Goal: Information Seeking & Learning: Learn about a topic

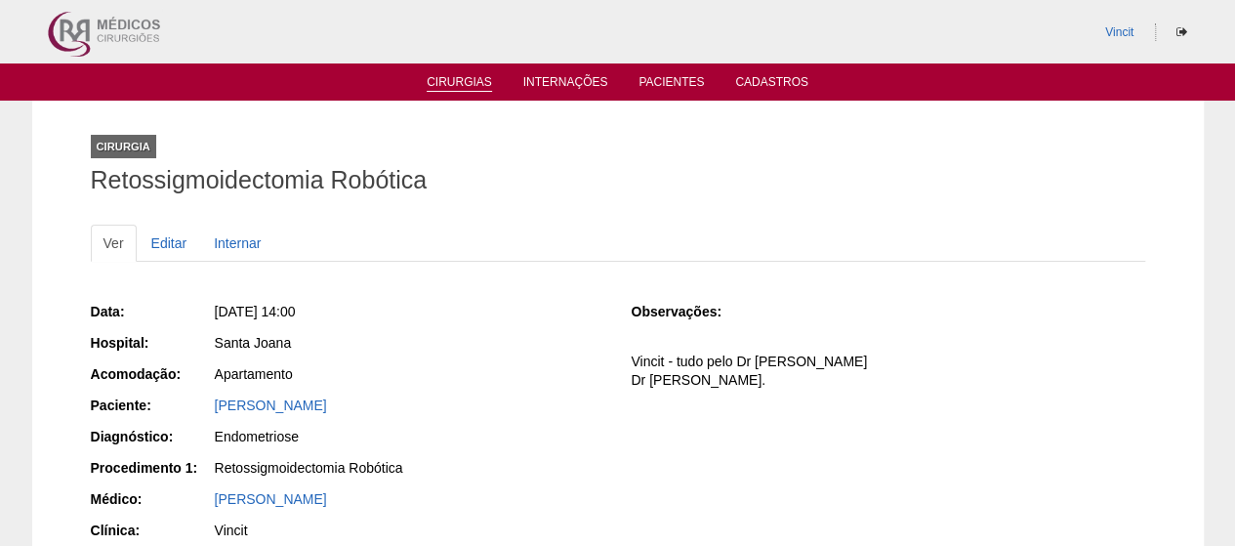
click at [471, 83] on link "Cirurgias" at bounding box center [459, 83] width 65 height 17
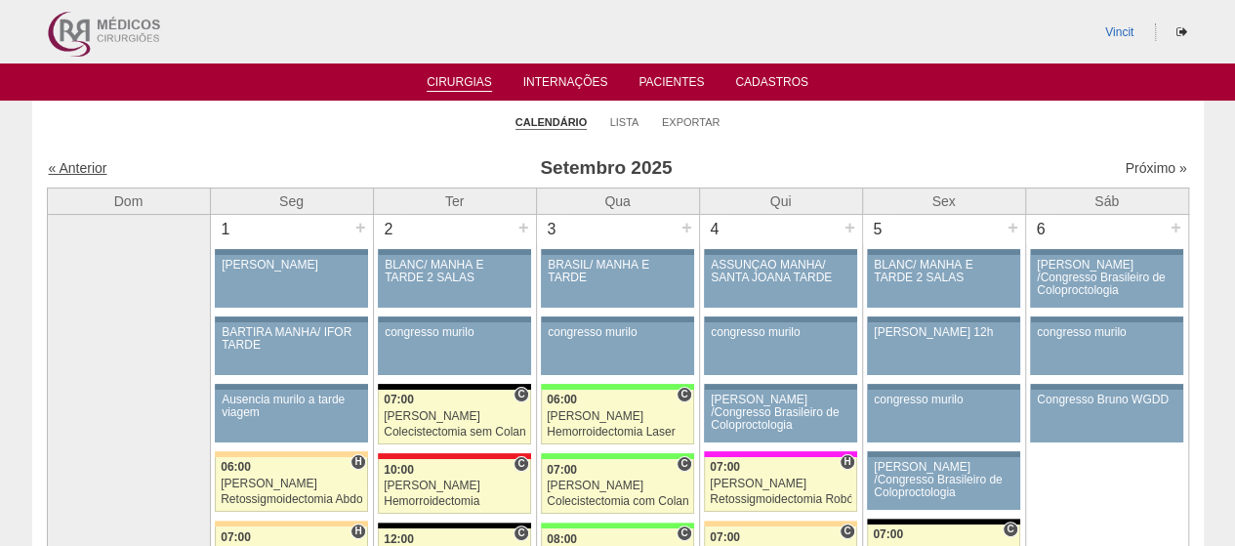
click at [74, 171] on link "« Anterior" at bounding box center [78, 168] width 59 height 16
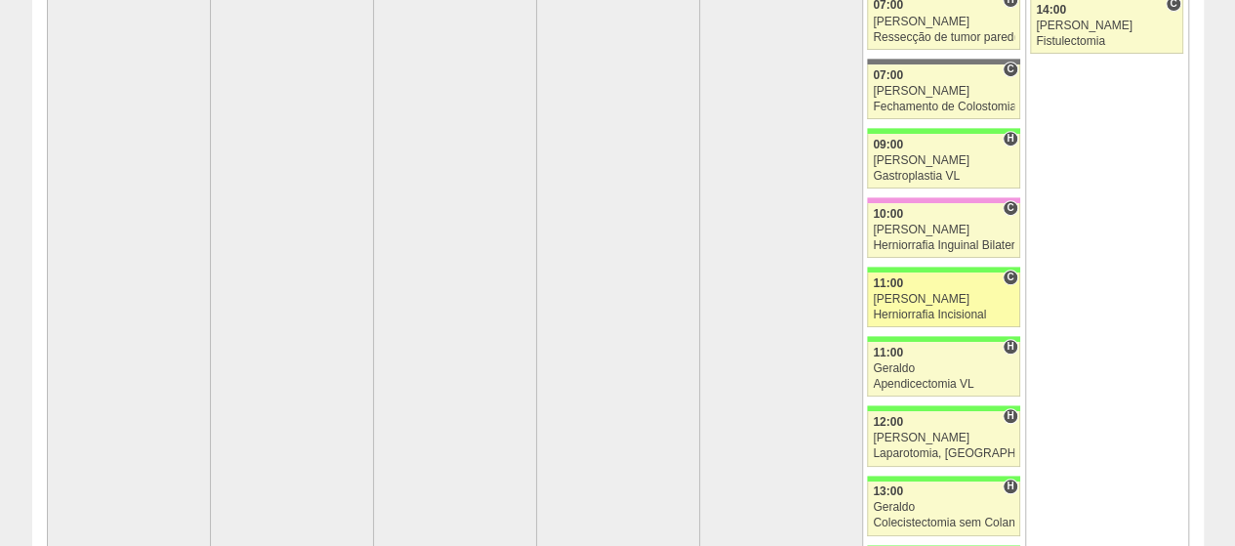
scroll to position [391, 0]
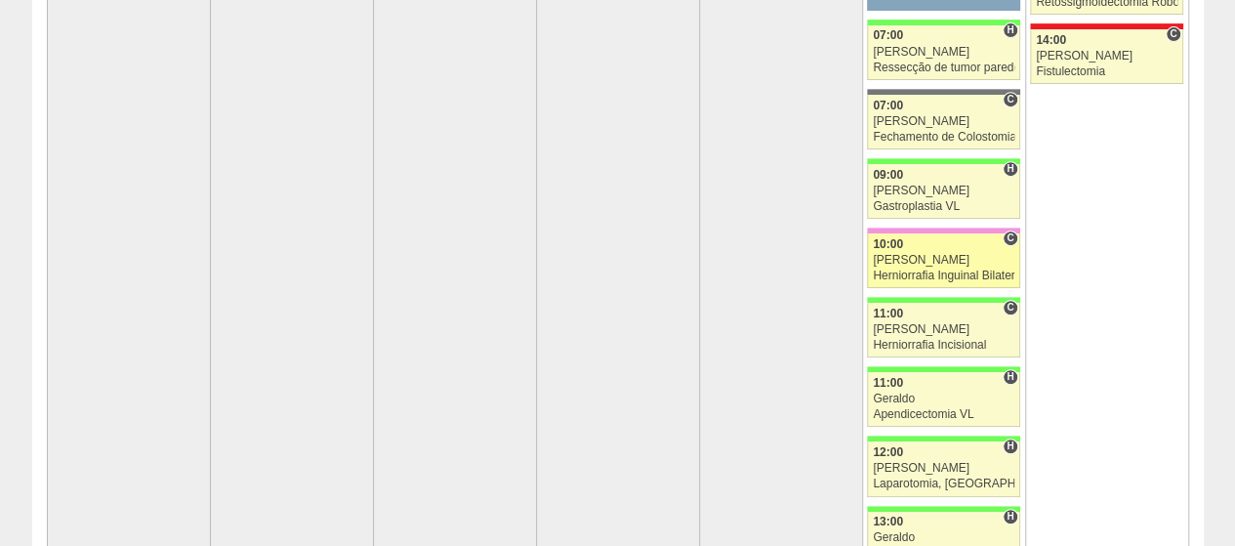
click at [945, 255] on div "[PERSON_NAME]" at bounding box center [944, 260] width 142 height 13
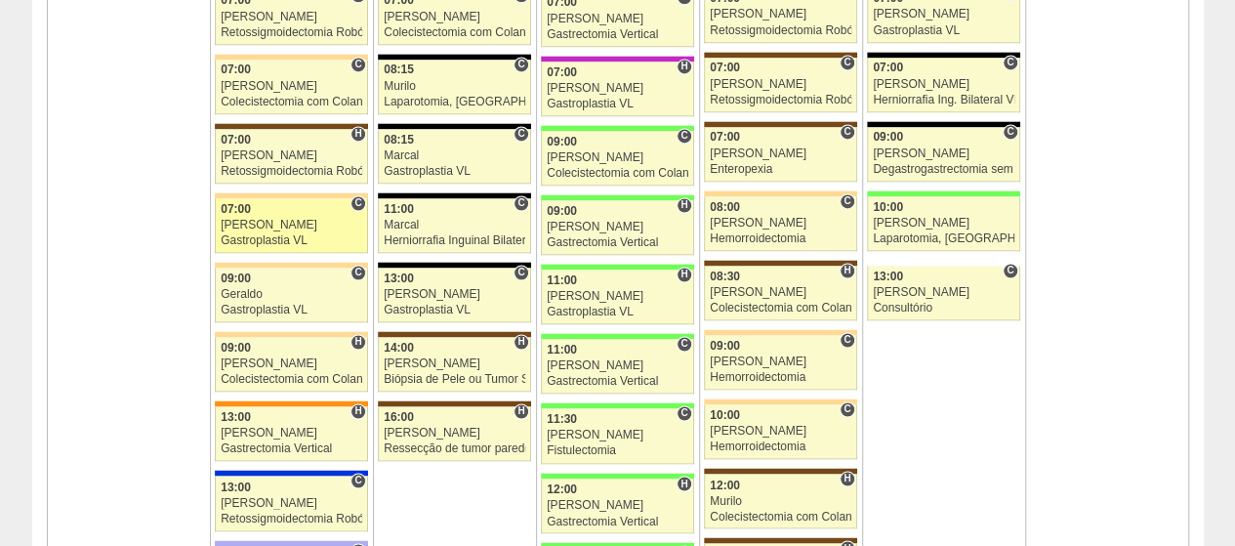
scroll to position [1660, 0]
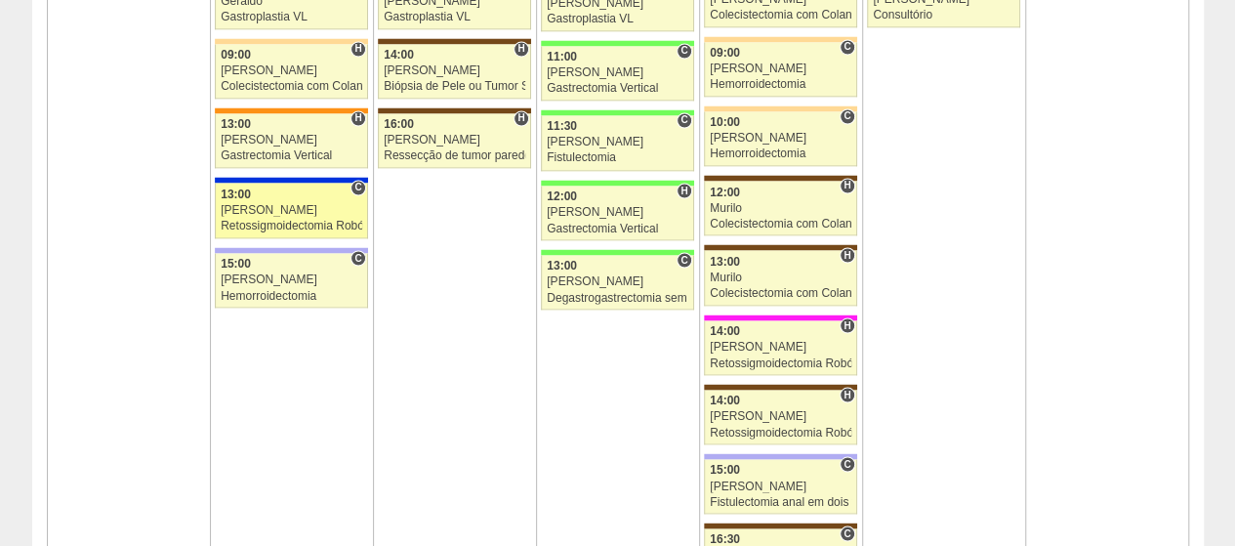
click at [269, 187] on div "13:00" at bounding box center [292, 193] width 142 height 13
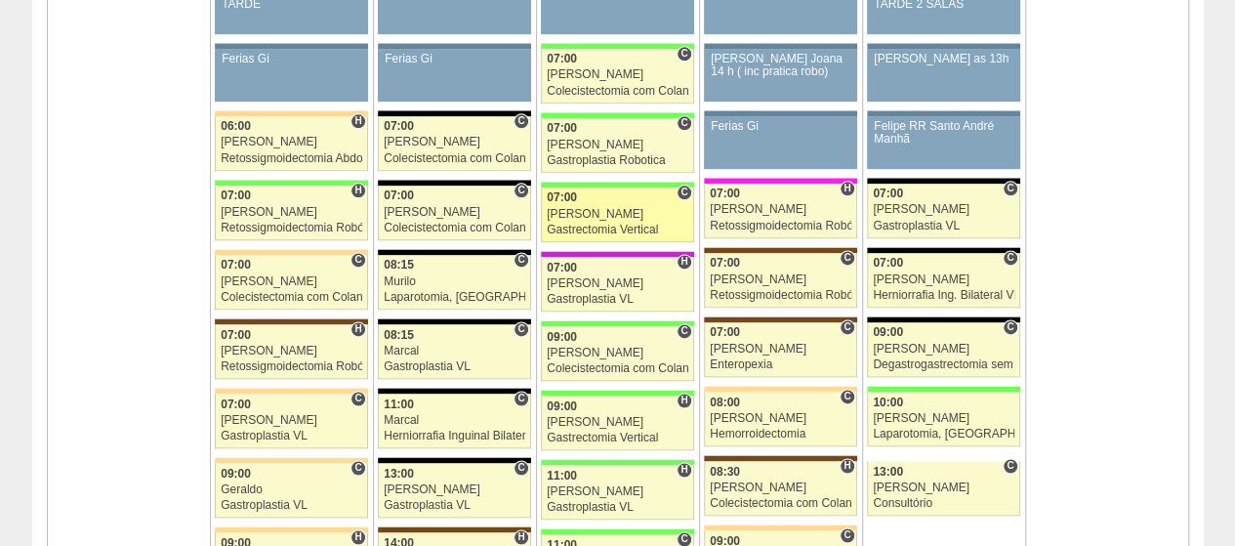
scroll to position [976, 0]
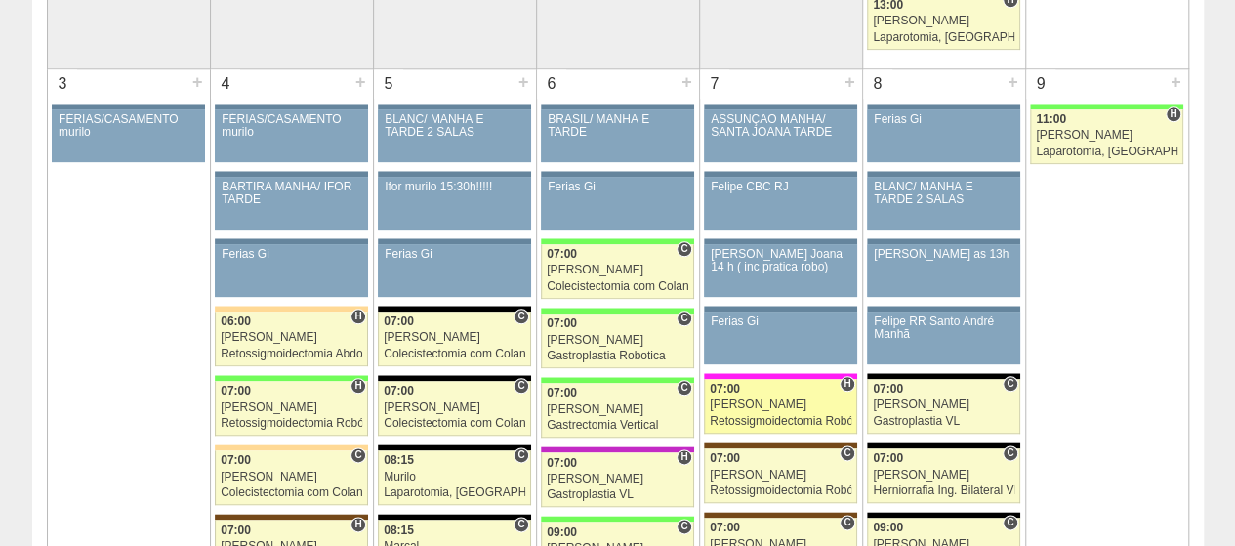
click at [810, 388] on div "07:00" at bounding box center [781, 389] width 142 height 13
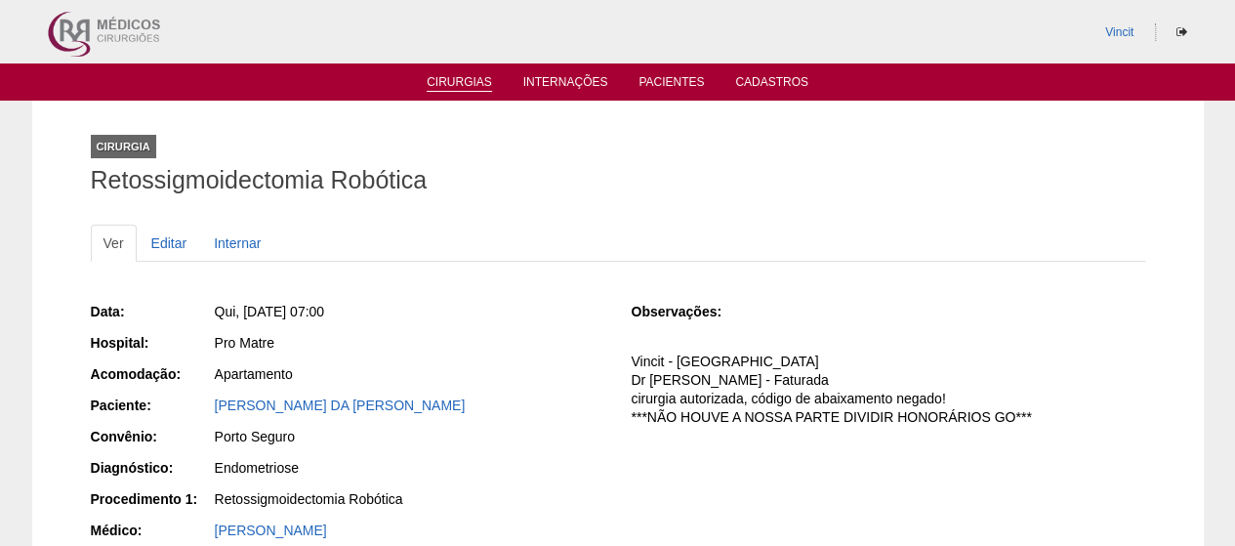
click at [455, 83] on link "Cirurgias" at bounding box center [459, 83] width 65 height 17
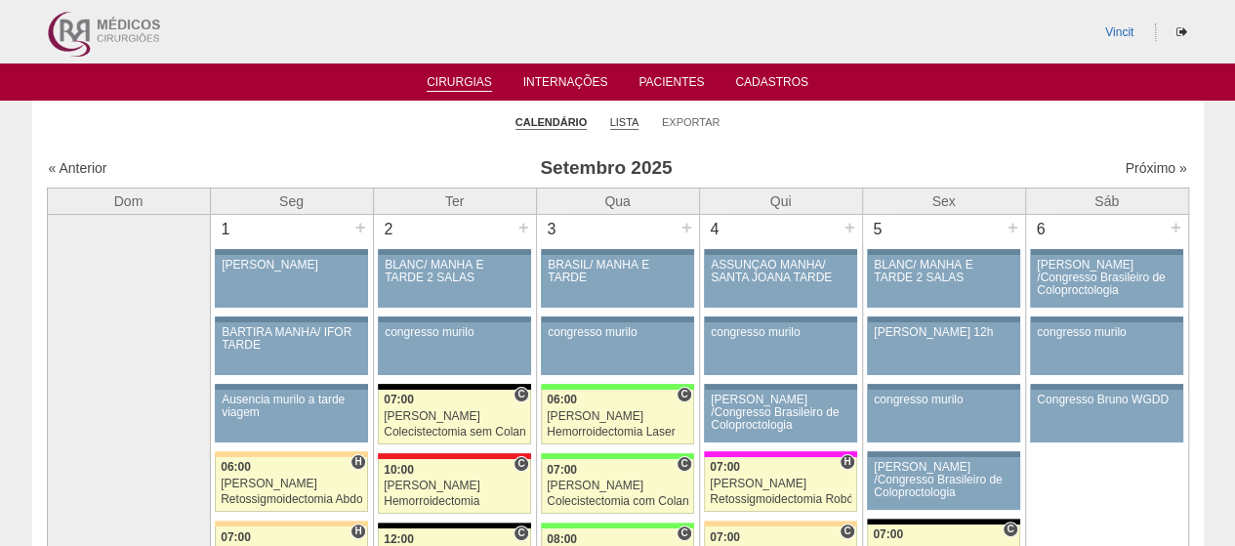
click at [627, 116] on link "Lista" at bounding box center [624, 122] width 29 height 15
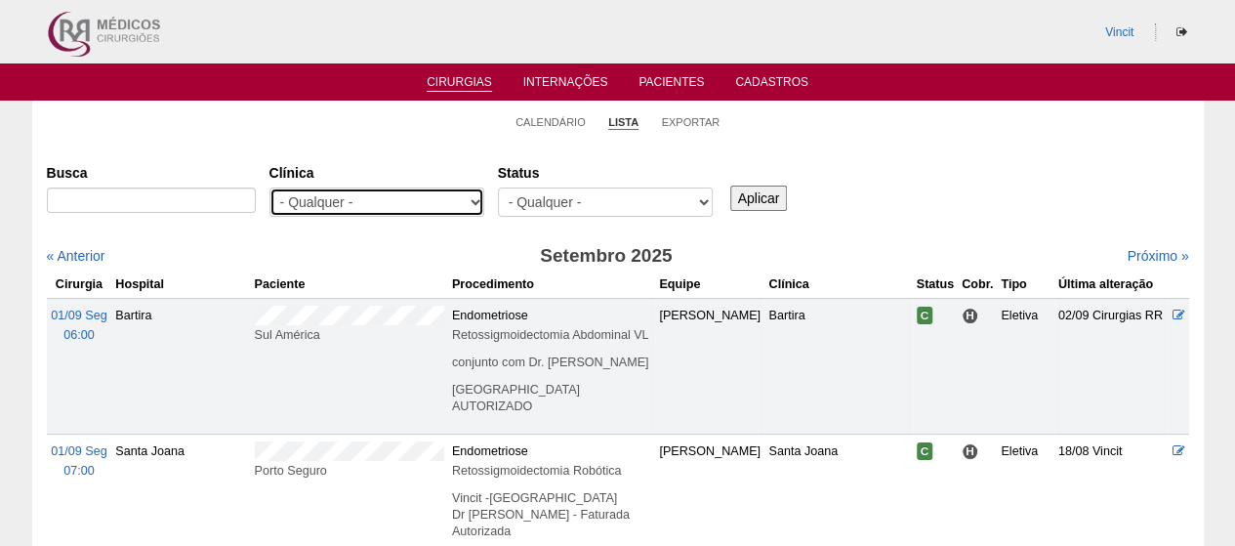
click at [454, 206] on select "- Qualquer - 6R Alphaville Assunção Bartira Brasil Christovão da Gama Cruz Azul…" at bounding box center [377, 201] width 215 height 29
select select "23"
click at [270, 187] on select "- Qualquer - 6R Alphaville Assunção Bartira Brasil Christovão da Gama Cruz Azul…" at bounding box center [377, 201] width 215 height 29
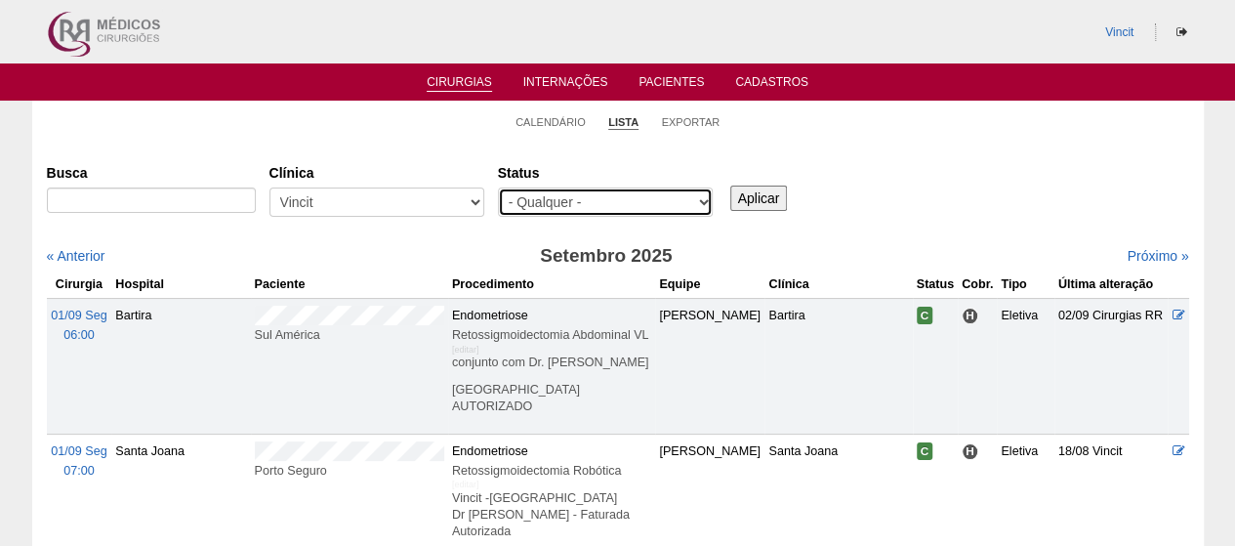
click at [663, 196] on select "- Qualquer - Reservada Confirmada Suspensa Cancelada" at bounding box center [605, 201] width 215 height 29
select select "conf"
click at [498, 187] on select "- Qualquer - Reservada Confirmada Suspensa Cancelada" at bounding box center [605, 201] width 215 height 29
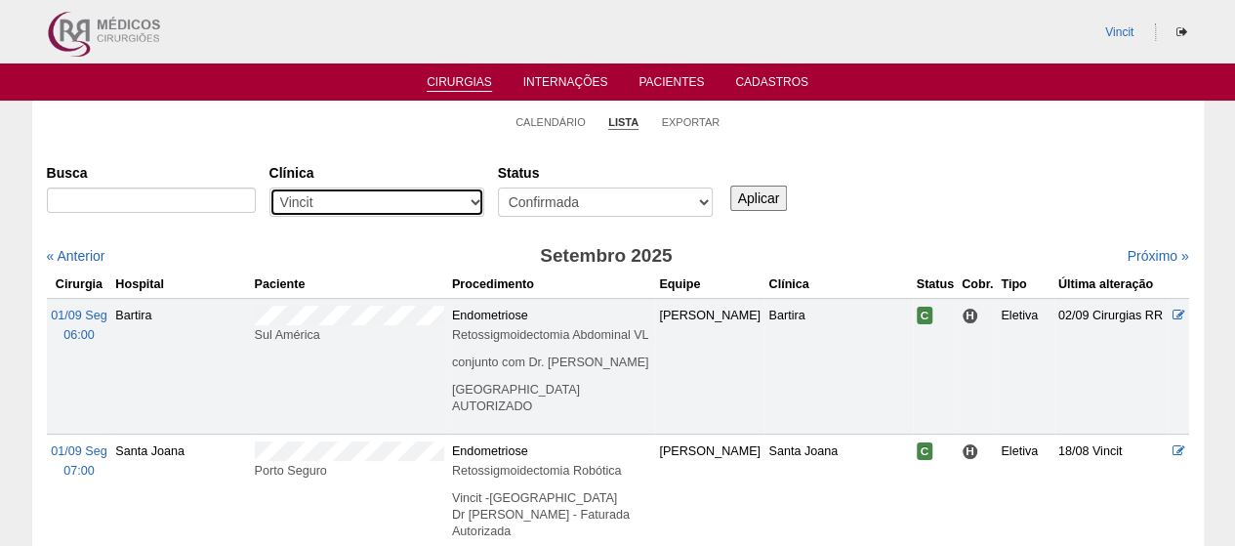
click at [451, 202] on select "- Qualquer - 6R Alphaville Assunção Bartira Brasil Christovão da Gama Cruz Azul…" at bounding box center [377, 201] width 215 height 29
click at [415, 201] on select "- Qualquer - 6R Alphaville Assunção Bartira Brasil Christovão da Gama Cruz Azul…" at bounding box center [377, 201] width 215 height 29
click at [314, 212] on select "- Qualquer - 6R Alphaville Assunção Bartira Brasil Christovão da Gama Cruz Azul…" at bounding box center [377, 201] width 215 height 29
click at [426, 197] on select "- Qualquer - 6R Alphaville Assunção Bartira Brasil Christovão da Gama Cruz Azul…" at bounding box center [377, 201] width 215 height 29
click at [410, 208] on select "- Qualquer - 6R Alphaville Assunção Bartira Brasil Christovão da Gama Cruz Azul…" at bounding box center [377, 201] width 215 height 29
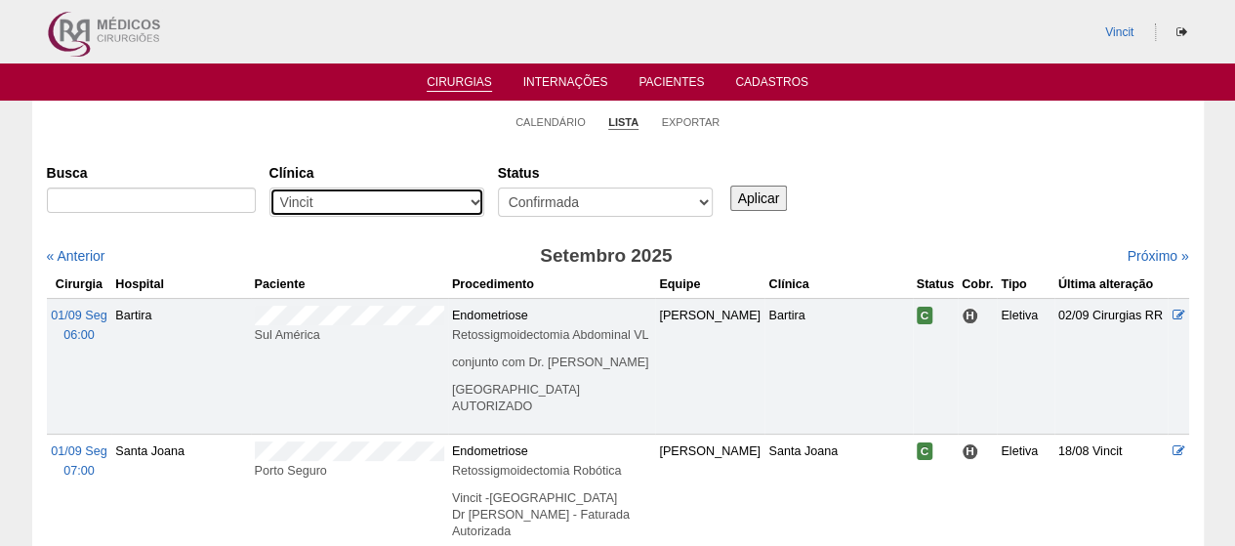
select select "48"
click at [270, 187] on select "- Qualquer - 6R Alphaville Assunção Bartira Brasil Christovão da Gama Cruz Azul…" at bounding box center [377, 201] width 215 height 29
click at [778, 205] on input "Aplicar" at bounding box center [759, 198] width 58 height 25
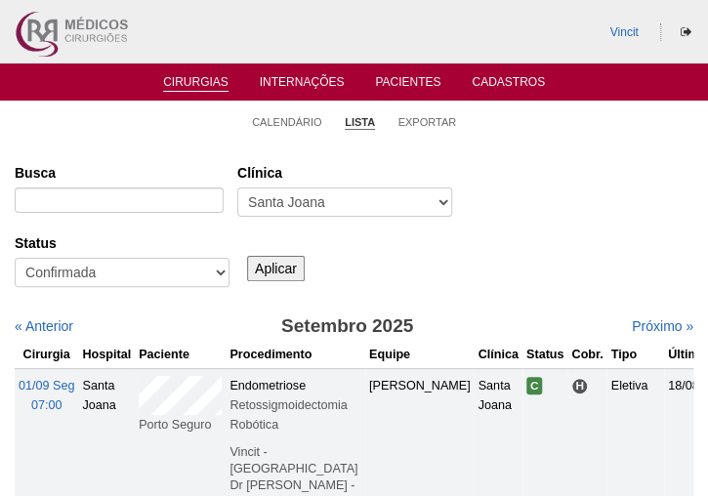
click at [58, 331] on link "« Anterior" at bounding box center [44, 326] width 59 height 16
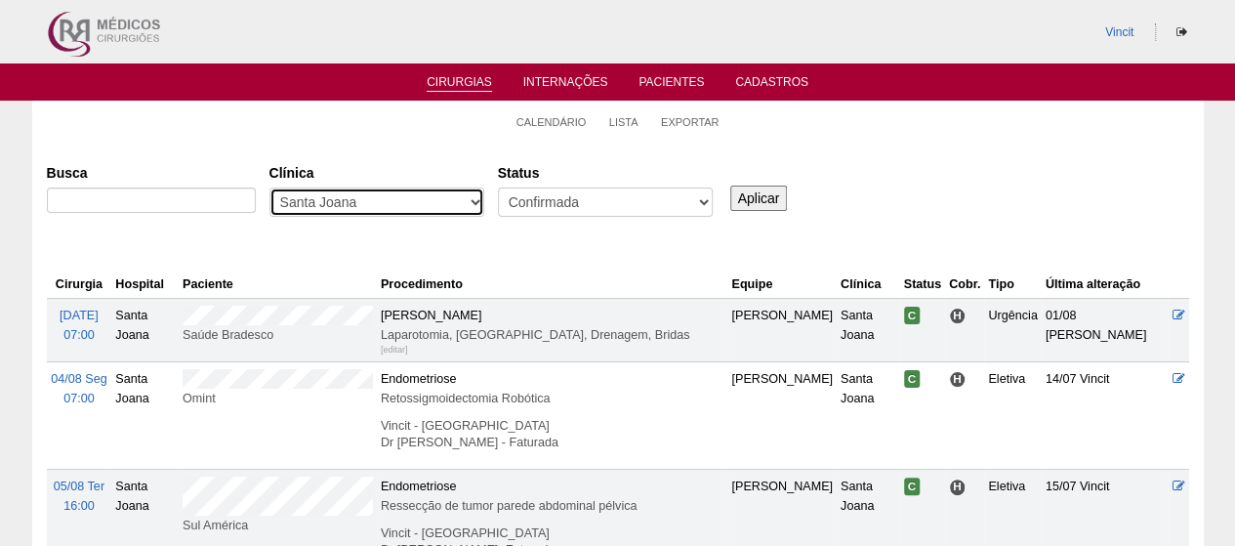
click at [436, 202] on select "- Qualquer - 6R Alphaville Assunção Bartira Brasil Christovão da Gama Cruz Azul…" at bounding box center [377, 201] width 215 height 29
click at [425, 204] on select "- Qualquer - 6R Alphaville Assunção Bartira Brasil Christovão da Gama Cruz Azul…" at bounding box center [377, 201] width 215 height 29
select select "23"
click at [270, 187] on select "- Qualquer - 6R Alphaville Assunção Bartira Brasil Christovão da Gama Cruz Azul…" at bounding box center [377, 201] width 215 height 29
click at [707, 196] on input "Aplicar" at bounding box center [759, 198] width 58 height 25
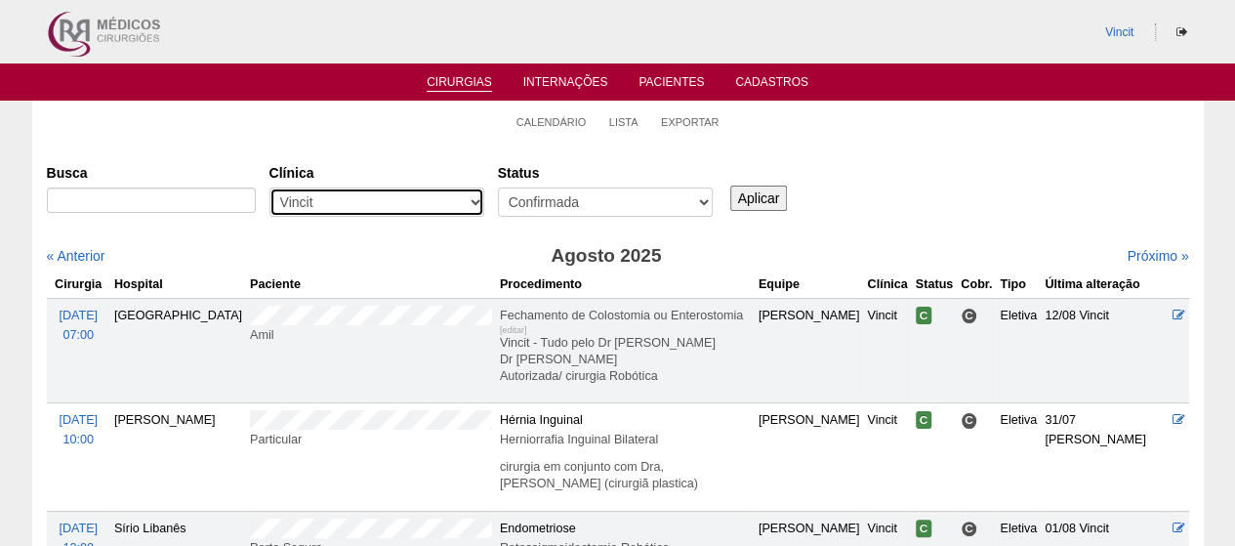
click at [357, 210] on select "- Qualquer - 6R Alphaville Assunção Bartira Brasil Christovão da Gama Cruz Azul…" at bounding box center [377, 201] width 215 height 29
click at [352, 200] on select "- Qualquer - 6R Alphaville Assunção Bartira Brasil Christovão da Gama Cruz Azul…" at bounding box center [377, 201] width 215 height 29
select select "68"
click at [270, 187] on select "- Qualquer - 6R Alphaville Assunção Bartira Brasil Christovão da Gama Cruz Azul…" at bounding box center [377, 201] width 215 height 29
click at [740, 200] on input "Aplicar" at bounding box center [759, 198] width 58 height 25
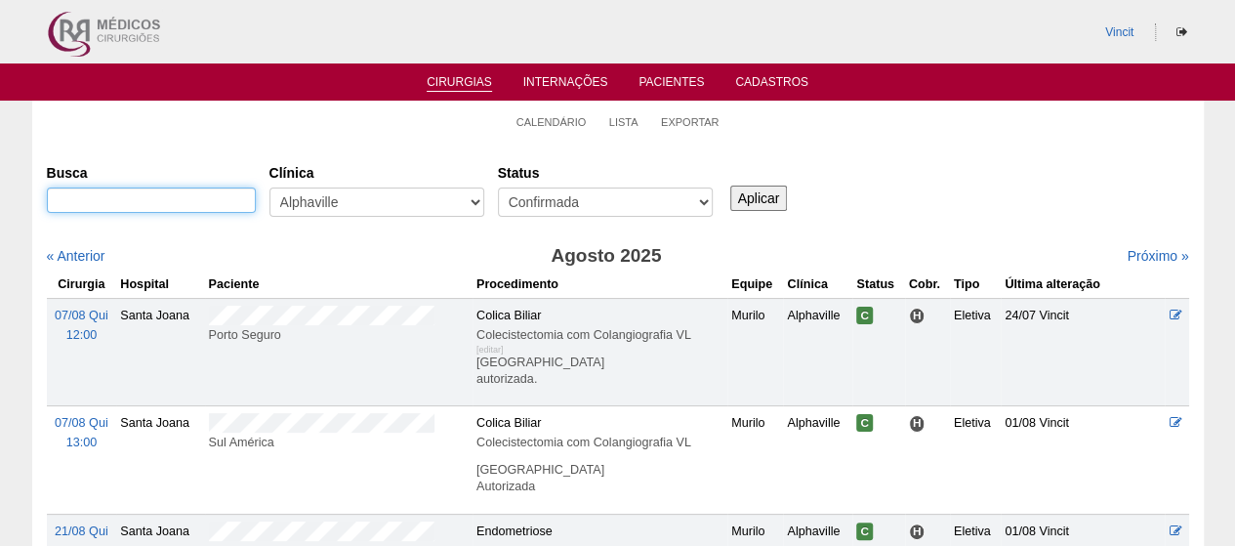
click at [236, 191] on input "Busca" at bounding box center [151, 199] width 209 height 25
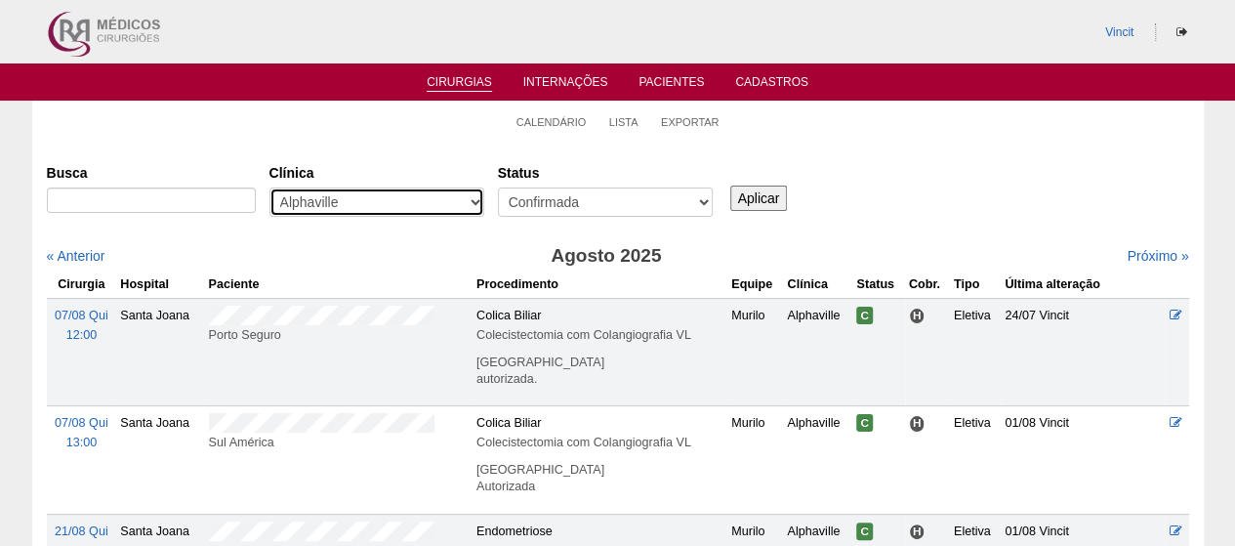
click at [367, 202] on select "- Qualquer - 6R Alphaville Assunção Bartira Brasil Christovão da Gama Cruz Azul…" at bounding box center [377, 201] width 215 height 29
click at [372, 202] on select "- Qualquer - 6R Alphaville Assunção Bartira Brasil Christovão da Gama Cruz Azul…" at bounding box center [377, 201] width 215 height 29
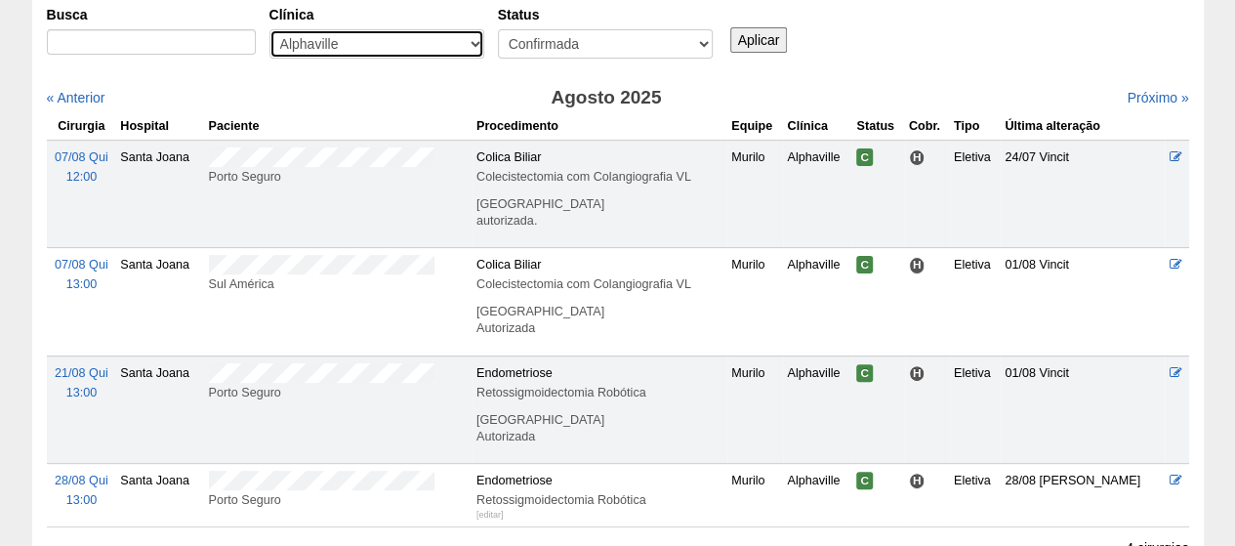
scroll to position [195, 0]
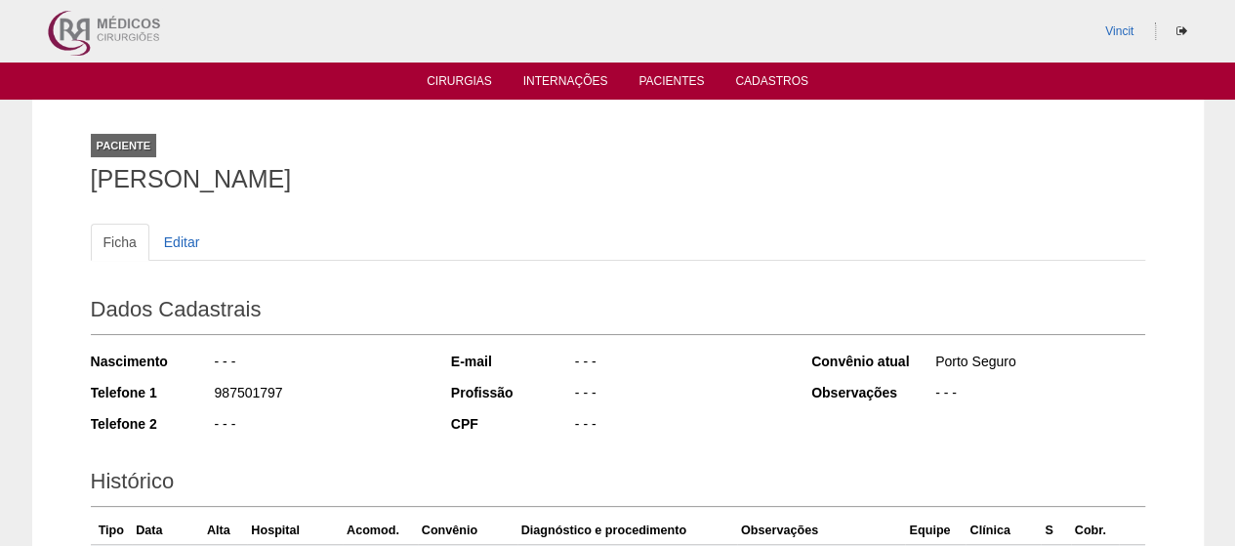
scroll to position [317, 0]
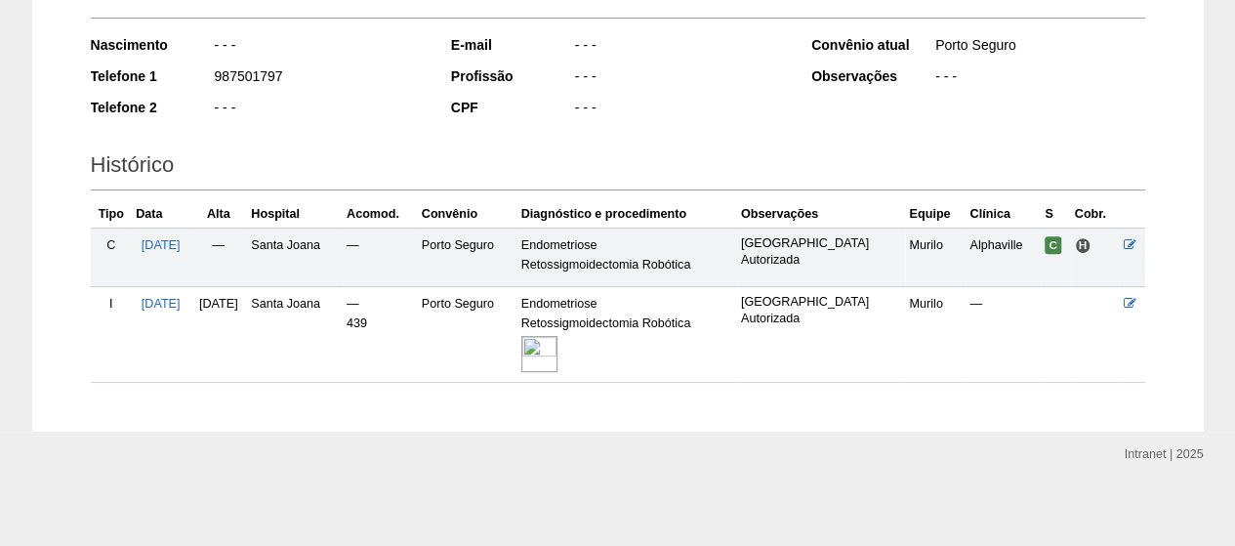
click at [558, 341] on img at bounding box center [539, 354] width 36 height 36
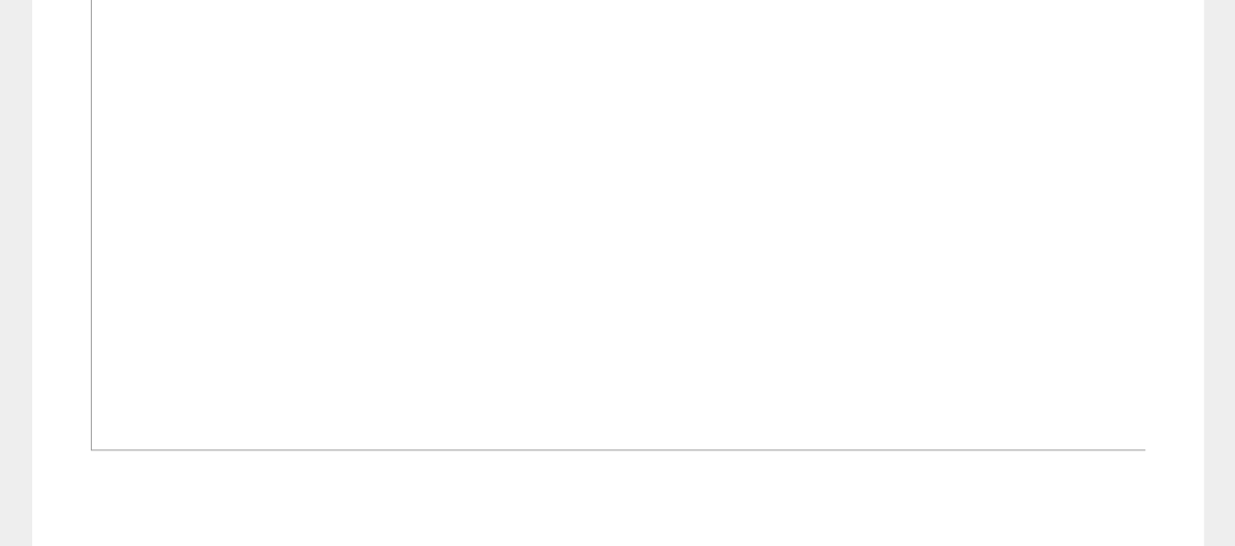
scroll to position [1269, 0]
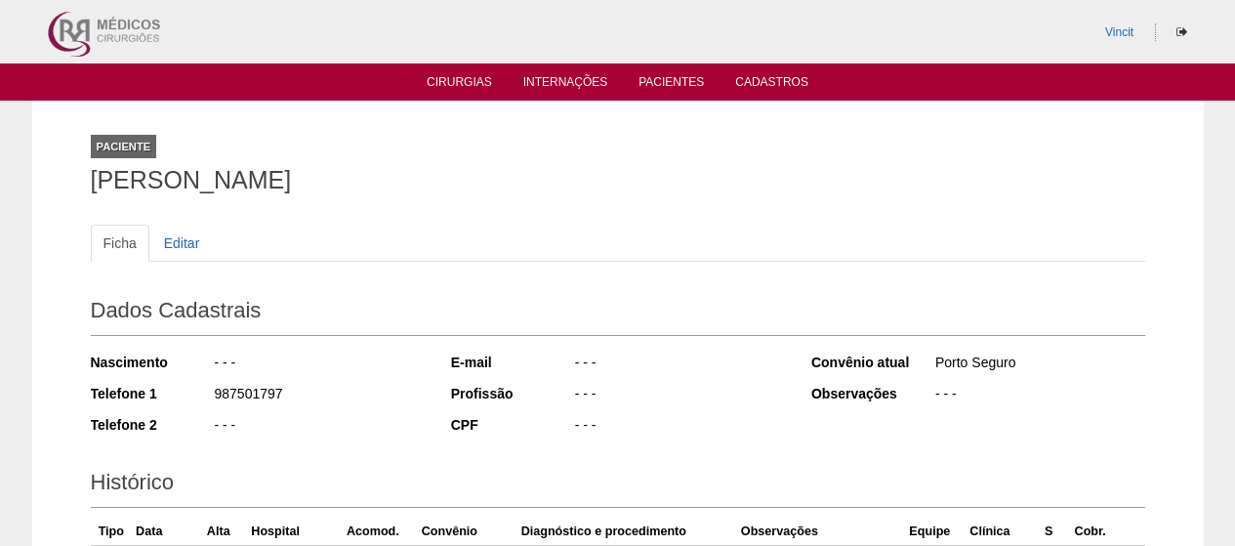
scroll to position [311, 0]
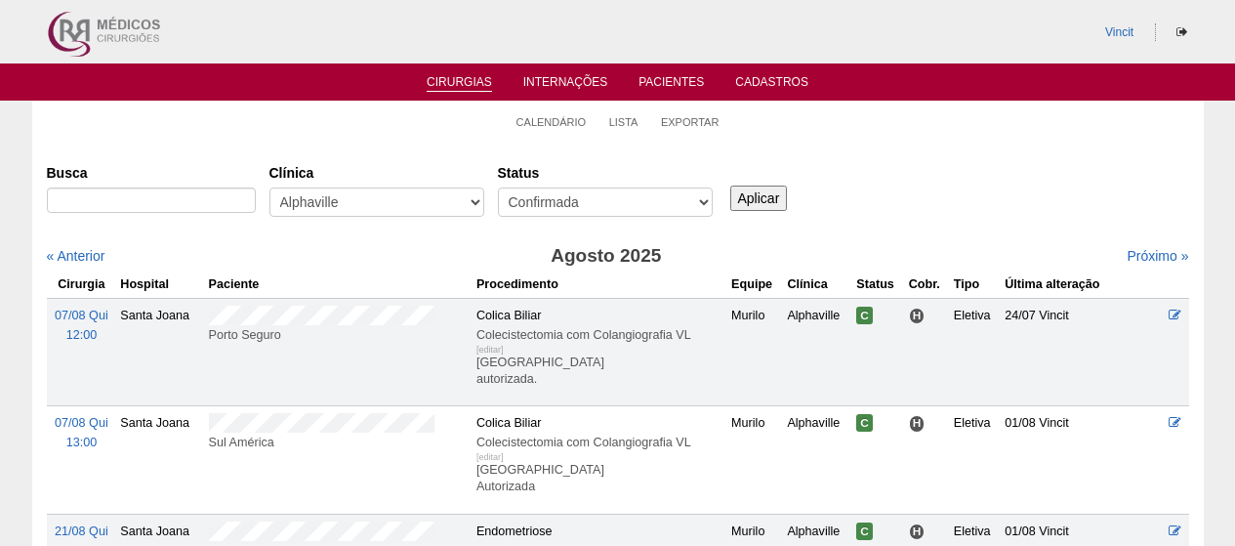
scroll to position [195, 0]
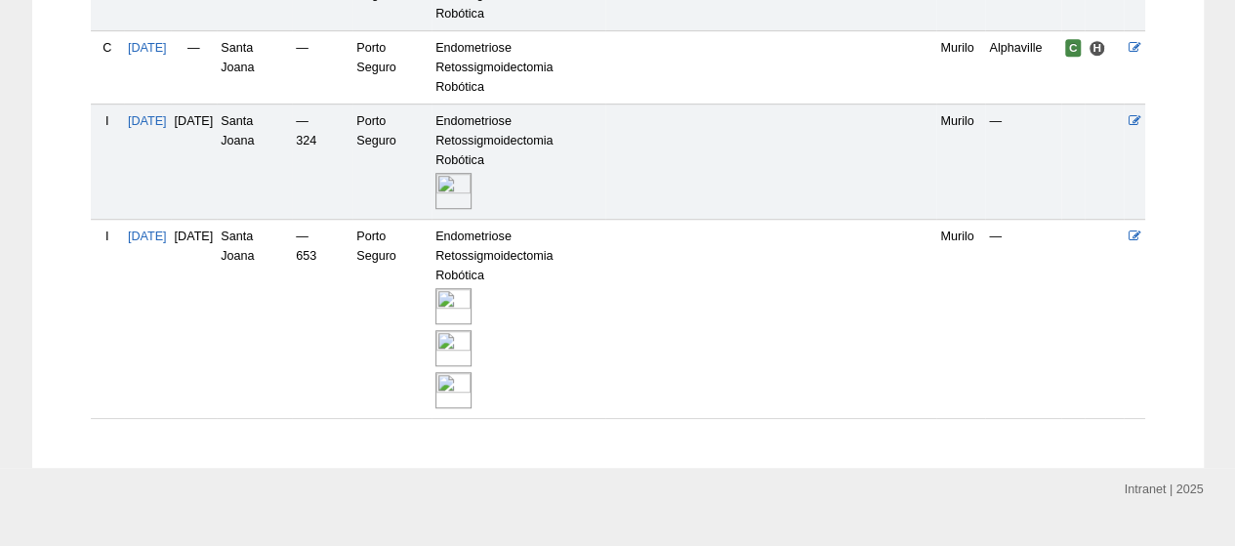
scroll to position [641, 0]
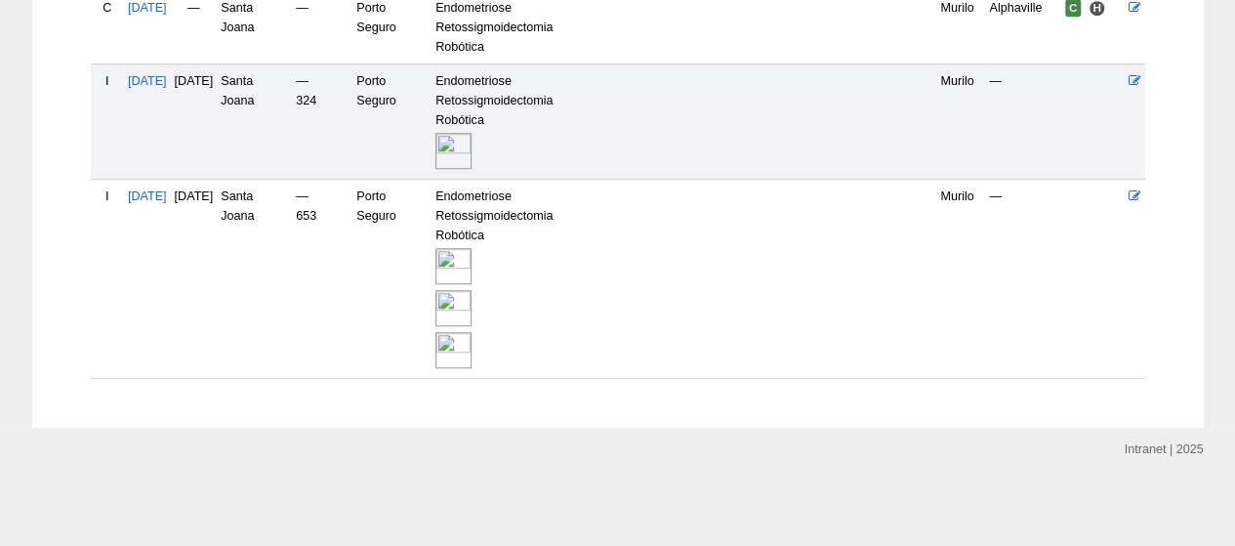
click at [472, 276] on img at bounding box center [454, 266] width 36 height 36
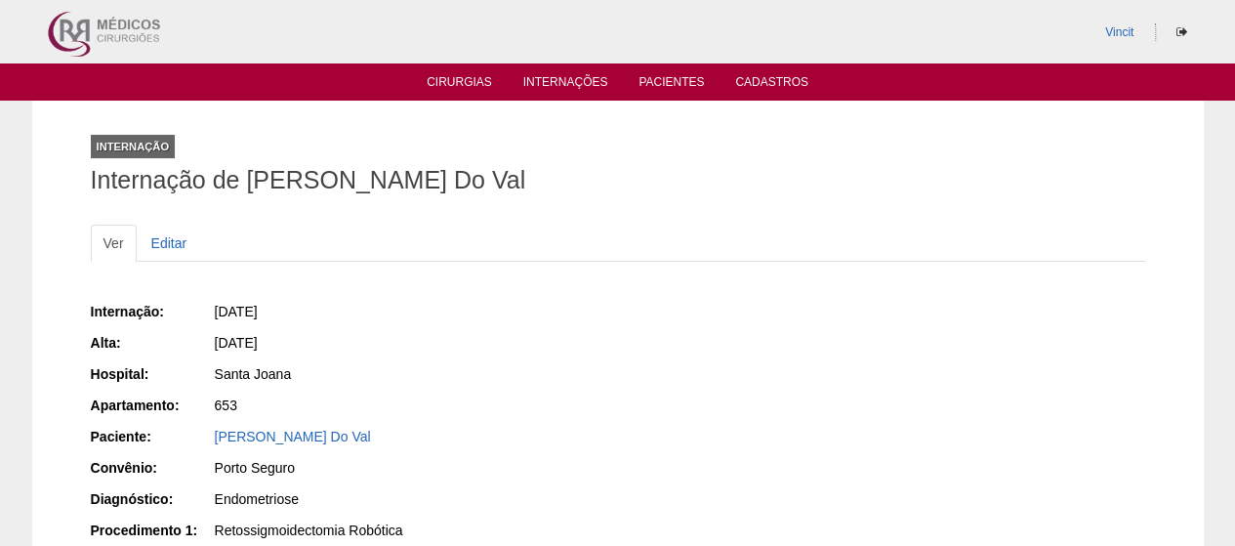
click at [449, 98] on ul "Cirurgias Internações Pacientes Cadastros" at bounding box center [617, 81] width 1235 height 37
click at [449, 81] on link "Cirurgias" at bounding box center [459, 83] width 65 height 17
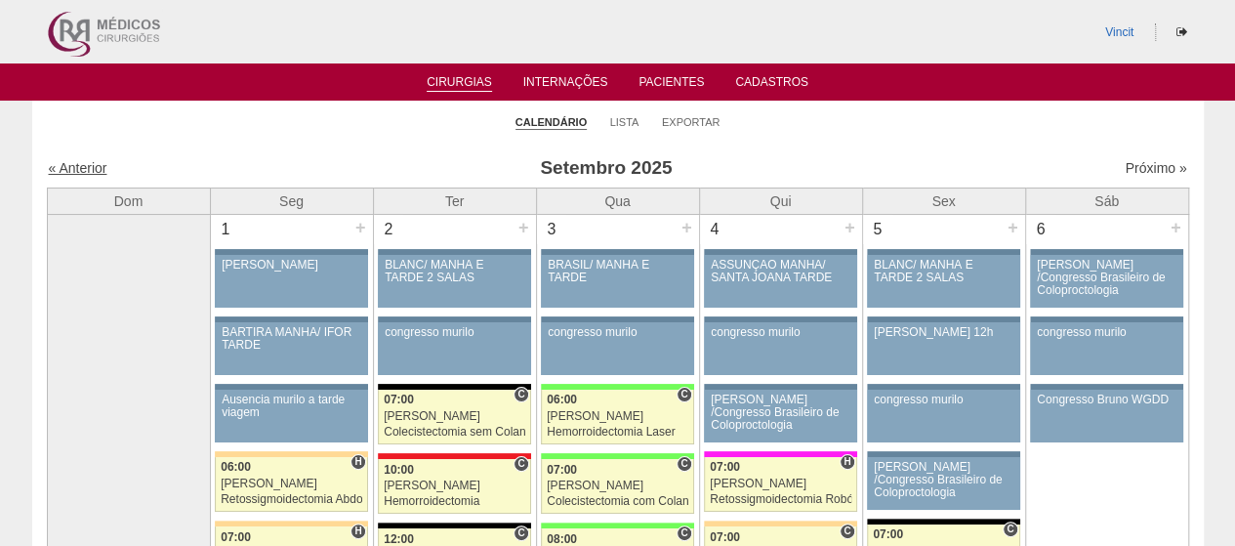
click at [62, 167] on link "« Anterior" at bounding box center [78, 168] width 59 height 16
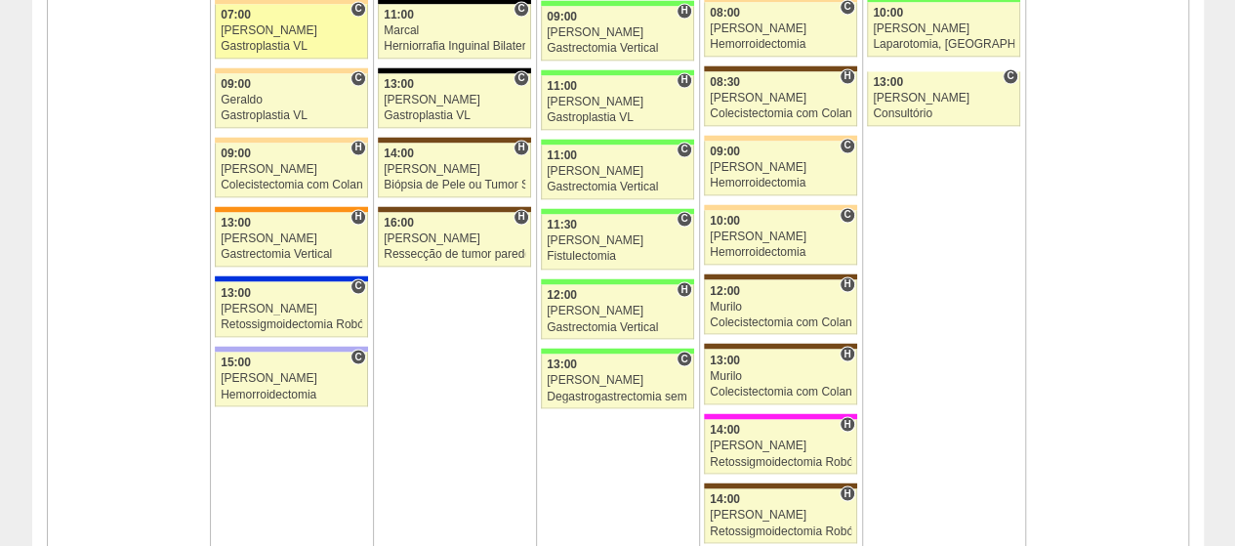
scroll to position [1562, 0]
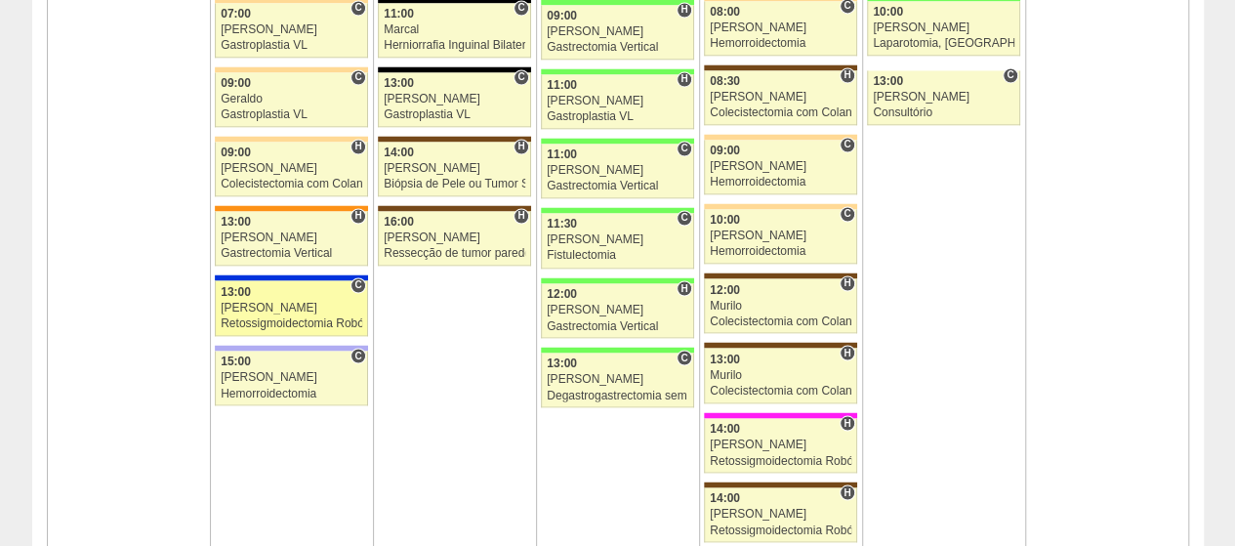
click at [297, 316] on div "Retossigmoidectomia Robótica" at bounding box center [292, 322] width 142 height 13
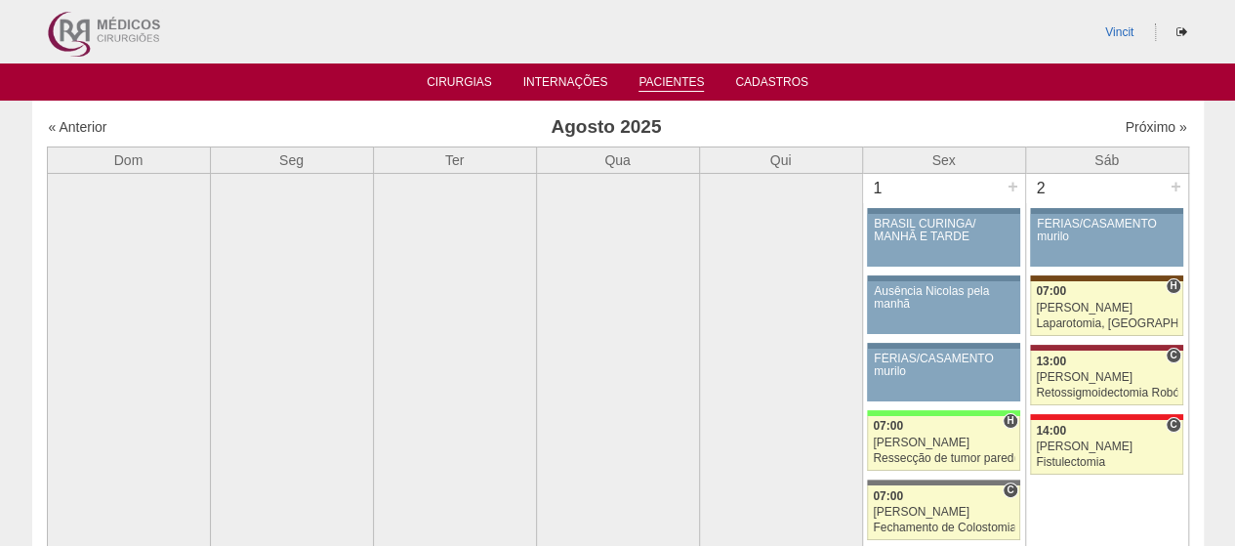
click at [691, 83] on link "Pacientes" at bounding box center [671, 83] width 65 height 17
